Goal: Task Accomplishment & Management: Manage account settings

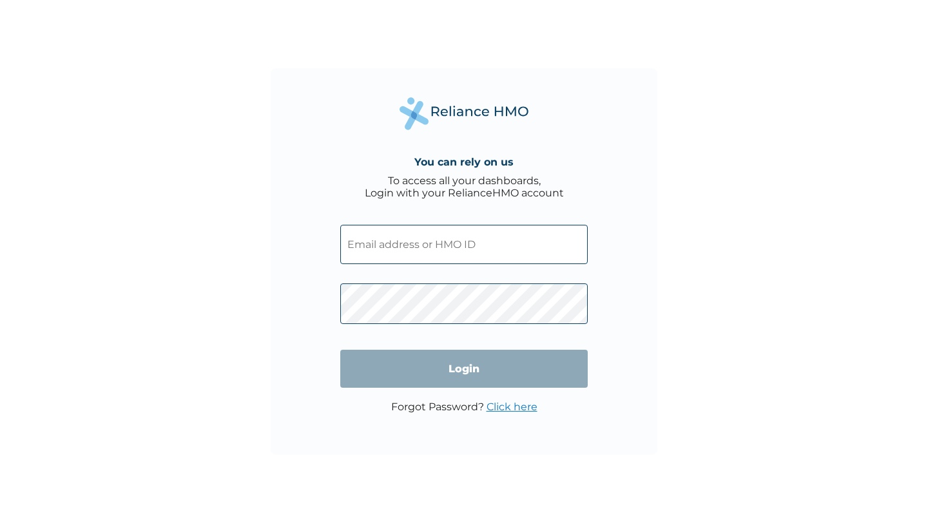
click at [392, 253] on input "text" at bounding box center [464, 244] width 248 height 39
type input "[EMAIL_ADDRESS][DOMAIN_NAME]"
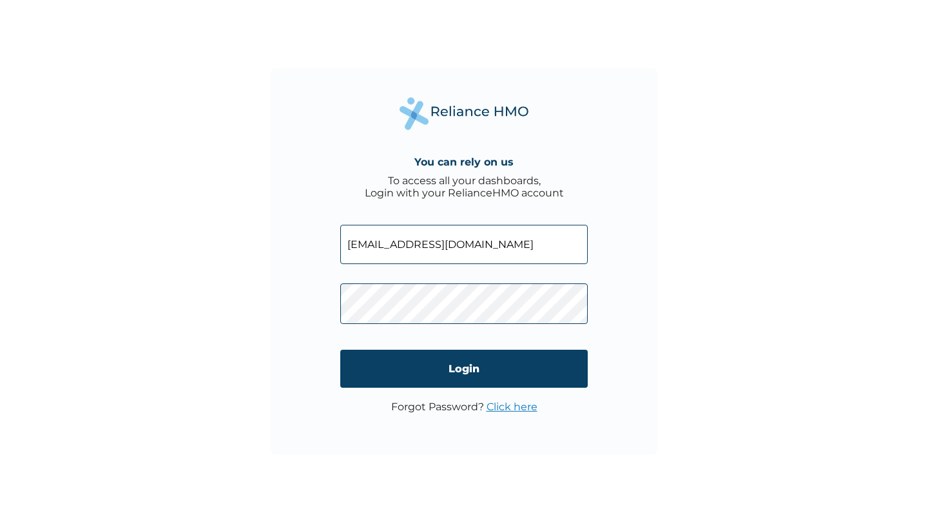
click at [500, 407] on link "Click here" at bounding box center [512, 407] width 51 height 12
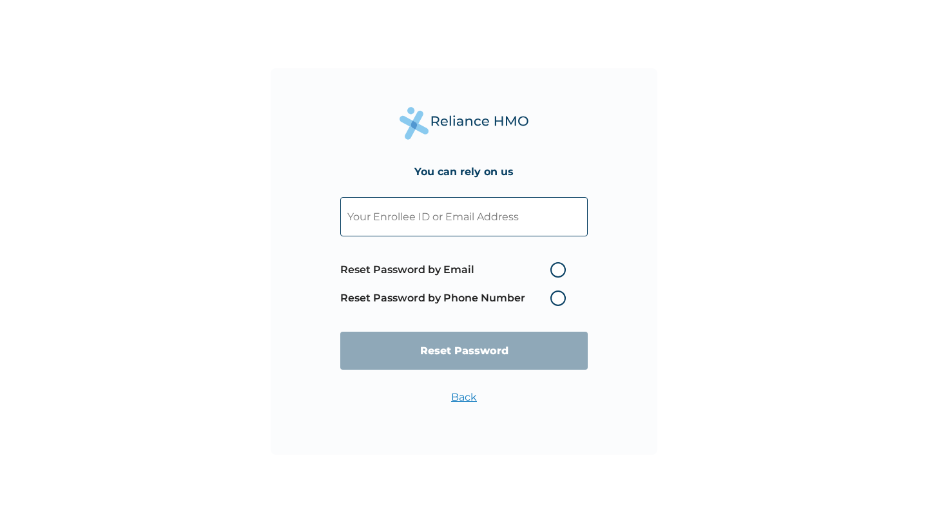
click at [554, 272] on label "Reset Password by Email" at bounding box center [456, 269] width 232 height 15
click at [553, 272] on input "Reset Password by Email" at bounding box center [542, 270] width 21 height 21
radio input "true"
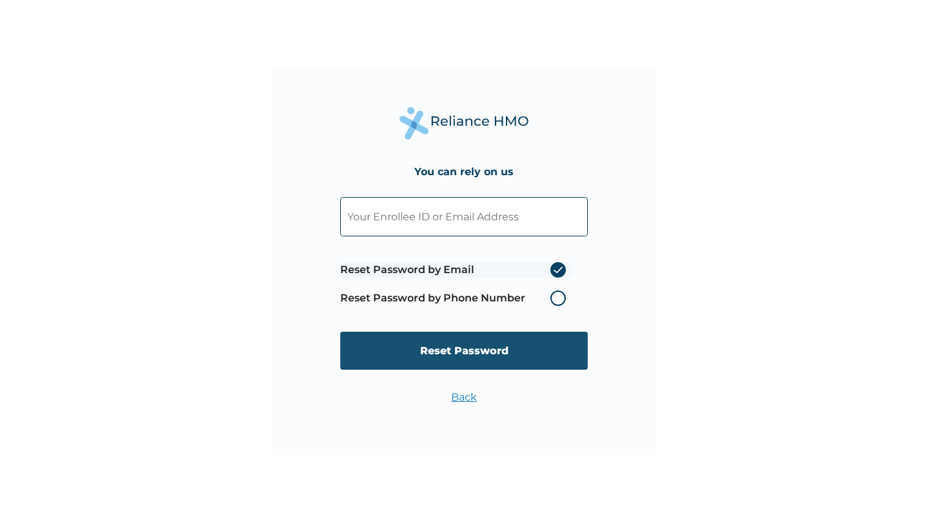
click at [478, 350] on input "Reset Password" at bounding box center [464, 351] width 248 height 38
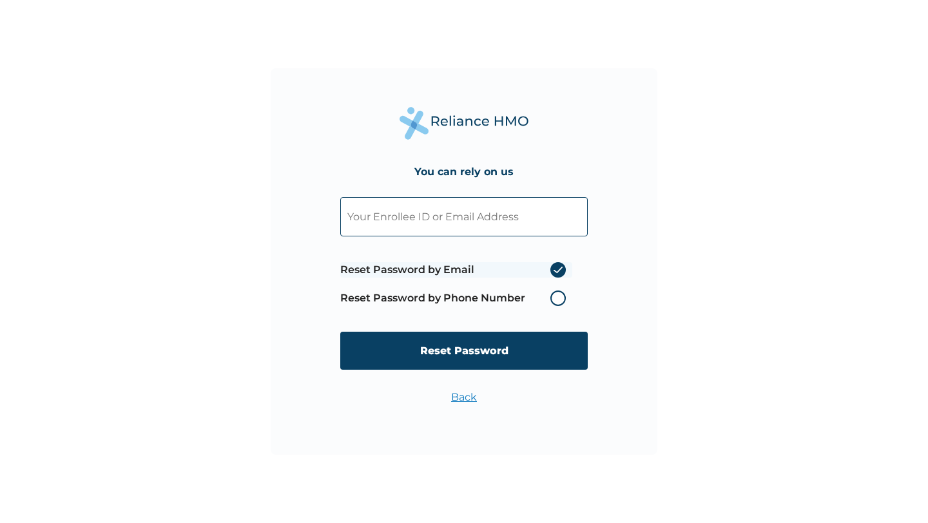
click at [440, 231] on input "text" at bounding box center [464, 216] width 248 height 39
type input "[EMAIL_ADDRESS][DOMAIN_NAME]"
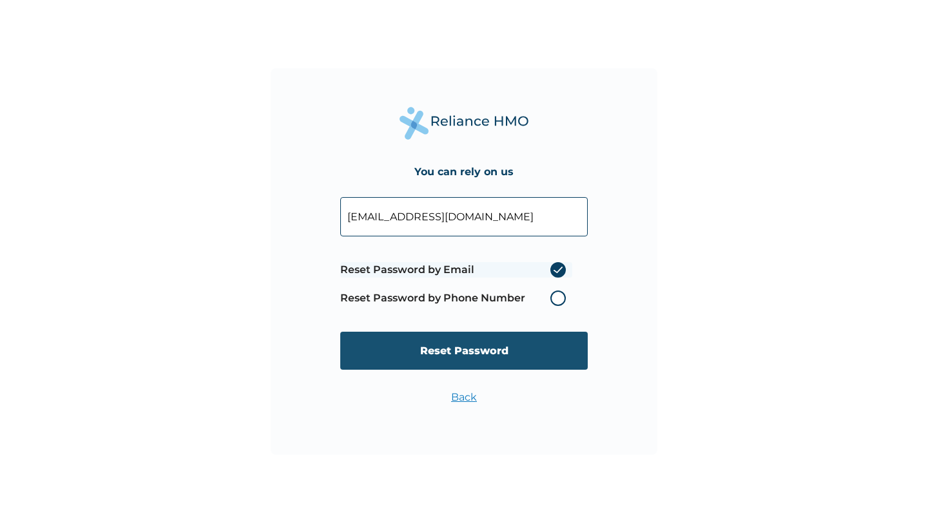
click at [456, 364] on input "Reset Password" at bounding box center [464, 351] width 248 height 38
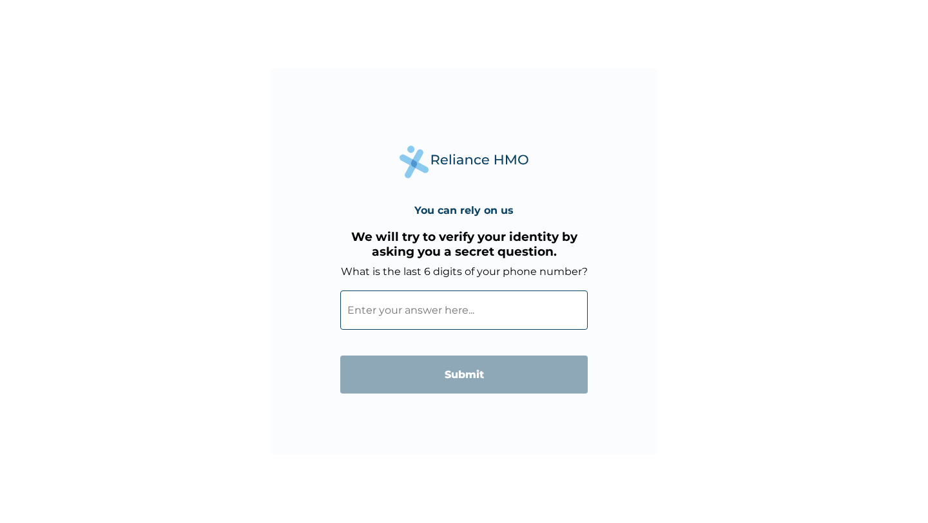
click at [441, 307] on input "What is the last 6 digits of your phone number?" at bounding box center [464, 310] width 248 height 39
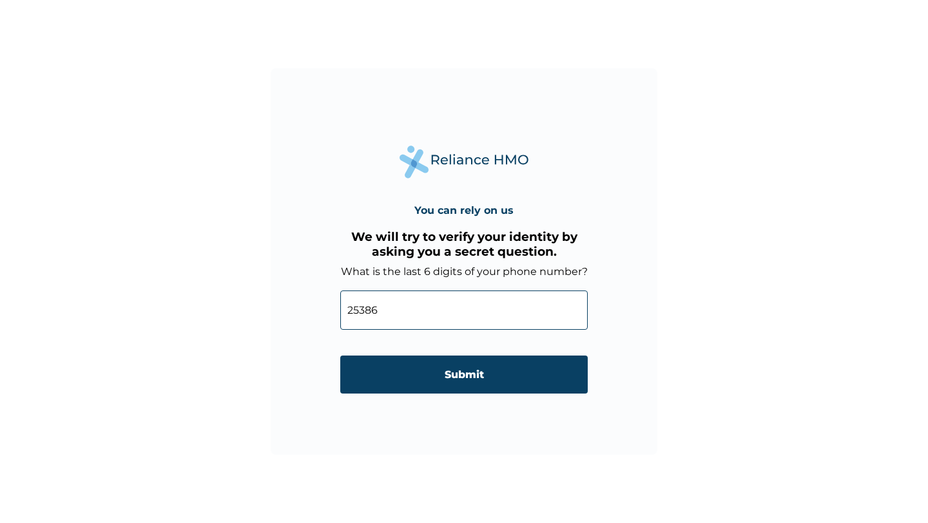
click at [346, 314] on input "25386" at bounding box center [464, 310] width 248 height 39
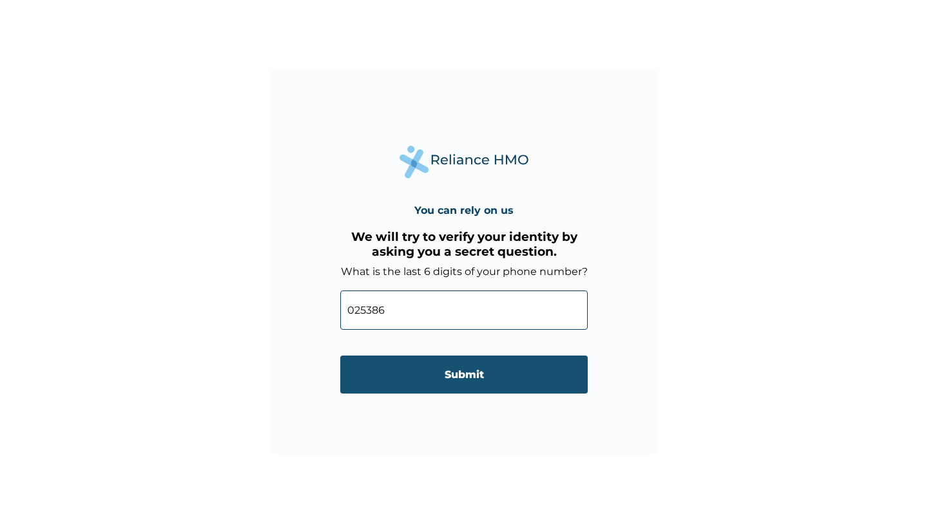
type input "025386"
click at [454, 382] on input "Submit" at bounding box center [464, 375] width 248 height 38
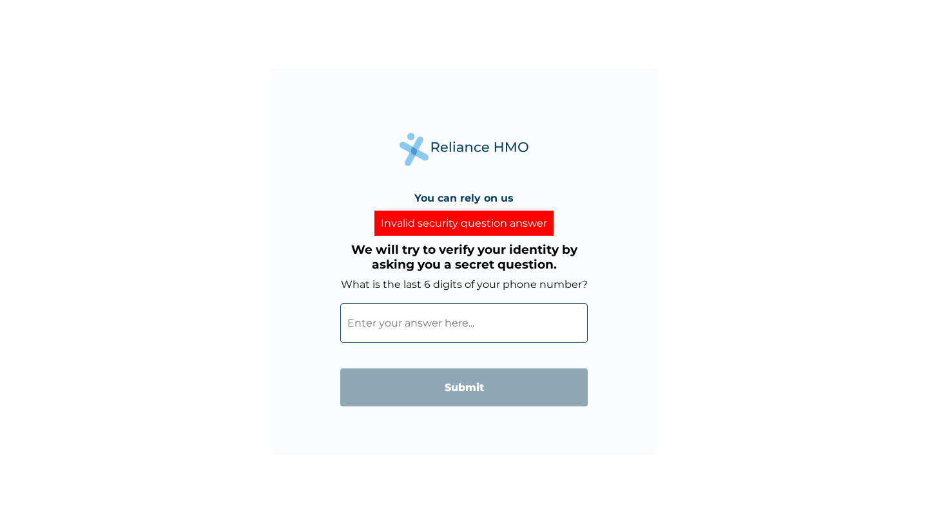
click at [457, 318] on input "What is the last 6 digits of your phone number?" at bounding box center [464, 323] width 248 height 39
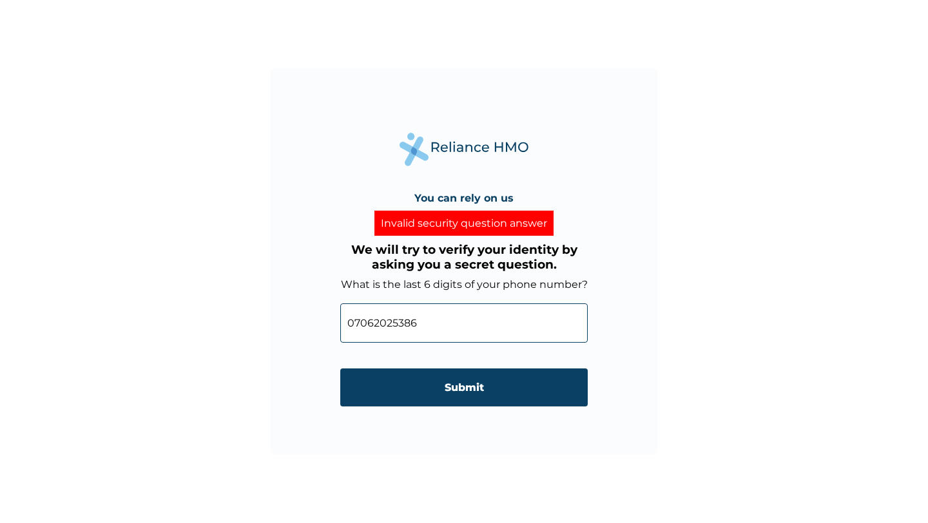
click at [380, 322] on input "07062025386" at bounding box center [464, 323] width 248 height 39
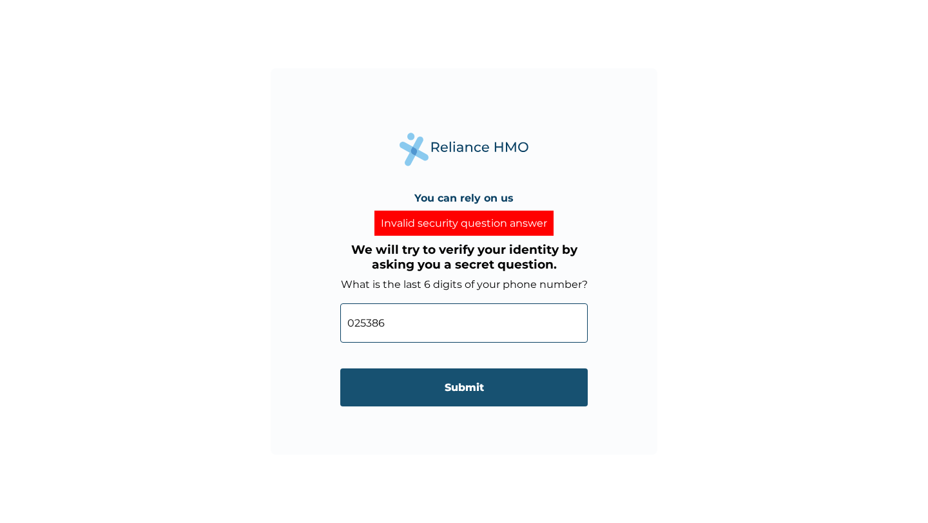
type input "025386"
click at [487, 383] on input "Submit" at bounding box center [464, 388] width 248 height 38
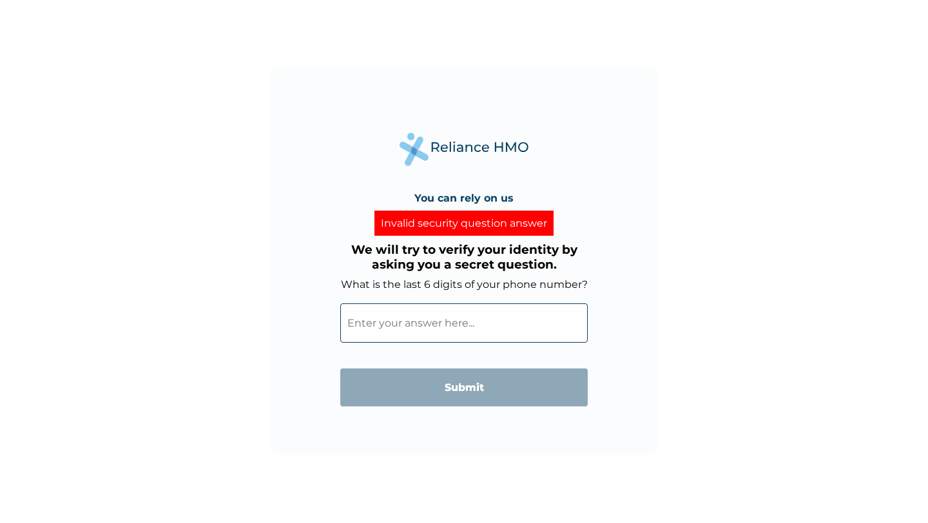
click at [377, 328] on input "What is the last 6 digits of your phone number?" at bounding box center [464, 323] width 248 height 39
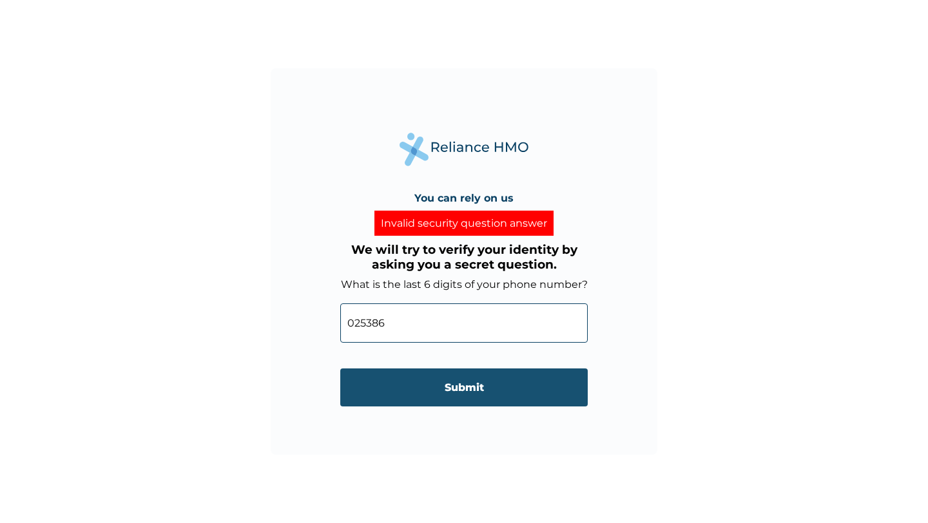
type input "025386"
click at [448, 386] on input "Submit" at bounding box center [464, 388] width 248 height 38
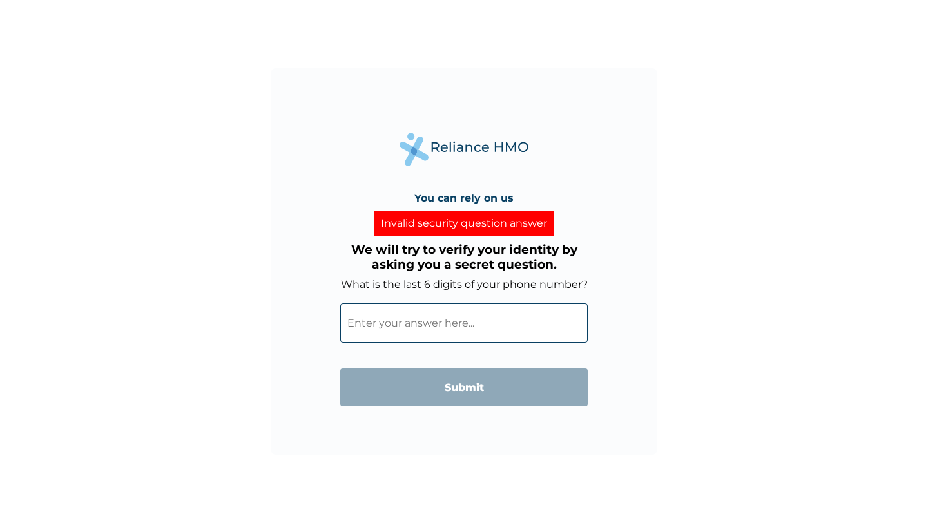
click at [416, 312] on input "What is the last 6 digits of your phone number?" at bounding box center [464, 323] width 248 height 39
type input "025386"
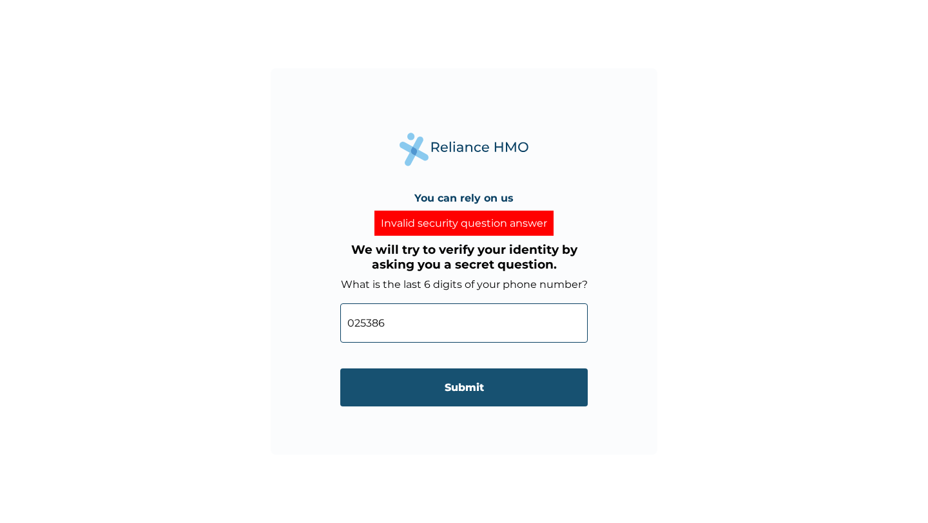
click at [465, 380] on input "Submit" at bounding box center [464, 388] width 248 height 38
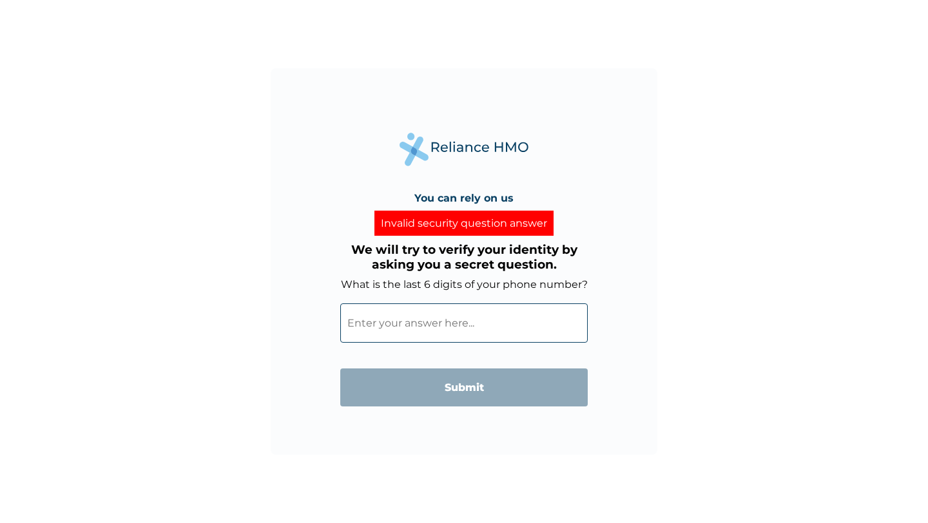
click at [327, 27] on div "You can rely on us Invalid security question answer We will try to verify your …" at bounding box center [464, 261] width 928 height 523
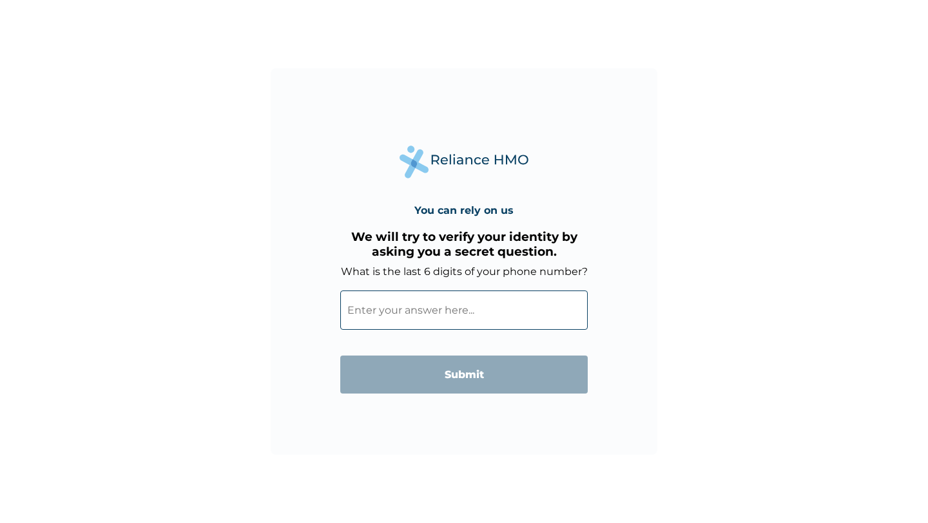
click at [452, 295] on input "What is the last 6 digits of your phone number?" at bounding box center [464, 310] width 248 height 39
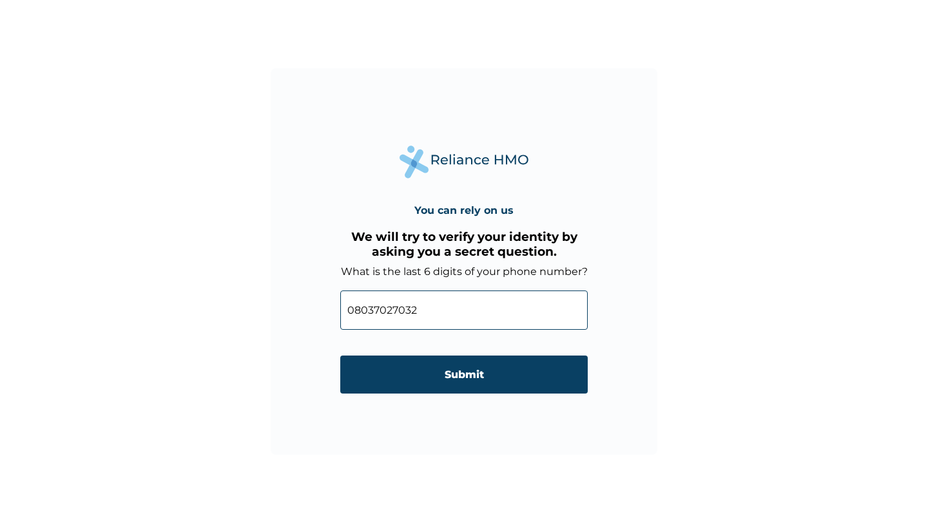
drag, startPoint x: 380, startPoint y: 311, endPoint x: 311, endPoint y: 306, distance: 69.2
click at [310, 306] on div "You can rely on us We will try to verify your identity by asking you a secret q…" at bounding box center [464, 261] width 387 height 387
type input "027032"
click input "Submit" at bounding box center [464, 375] width 248 height 38
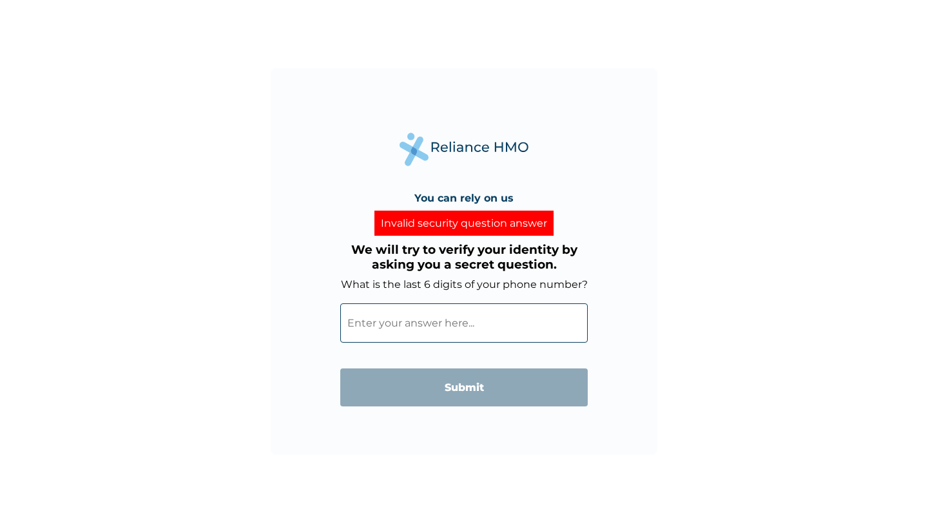
click at [376, 337] on input "What is the last 6 digits of your phone number?" at bounding box center [464, 323] width 248 height 39
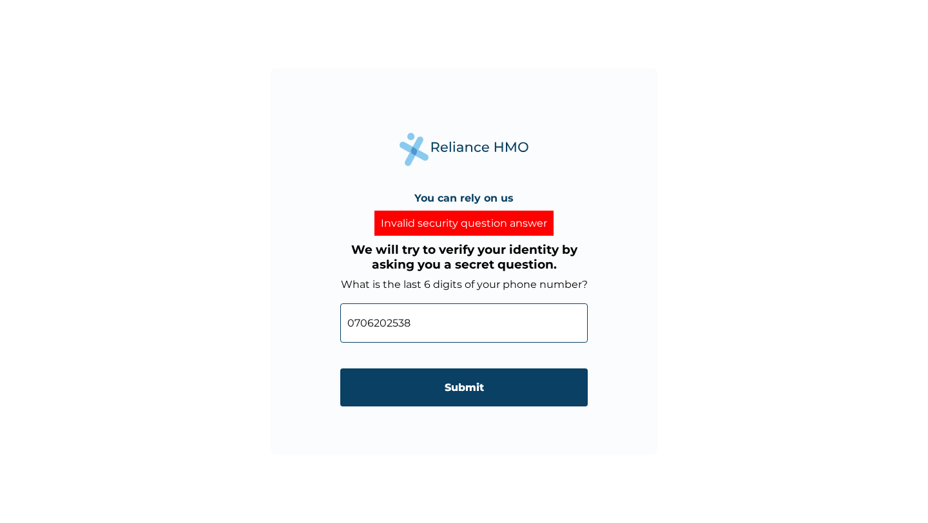
type input "07062025386"
click input "Submit" at bounding box center [464, 388] width 248 height 38
